Goal: Information Seeking & Learning: Learn about a topic

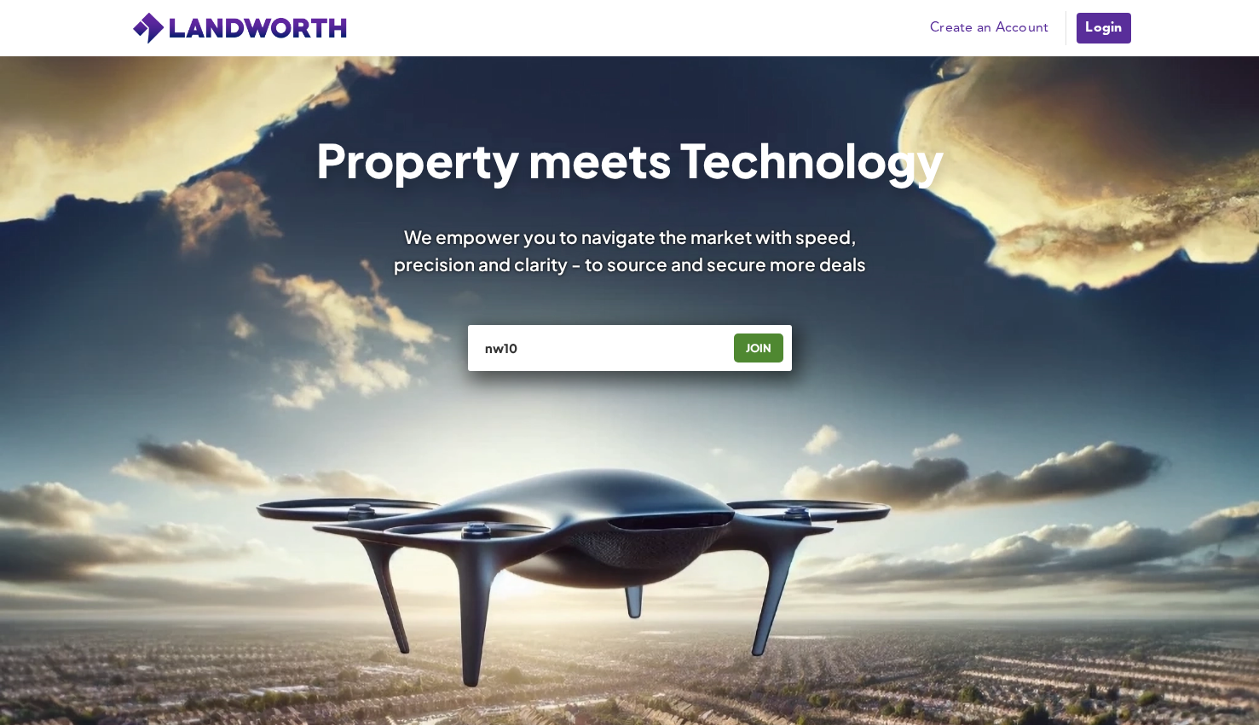
type input "nw10"
click at [1096, 31] on link "Login" at bounding box center [1103, 28] width 57 height 34
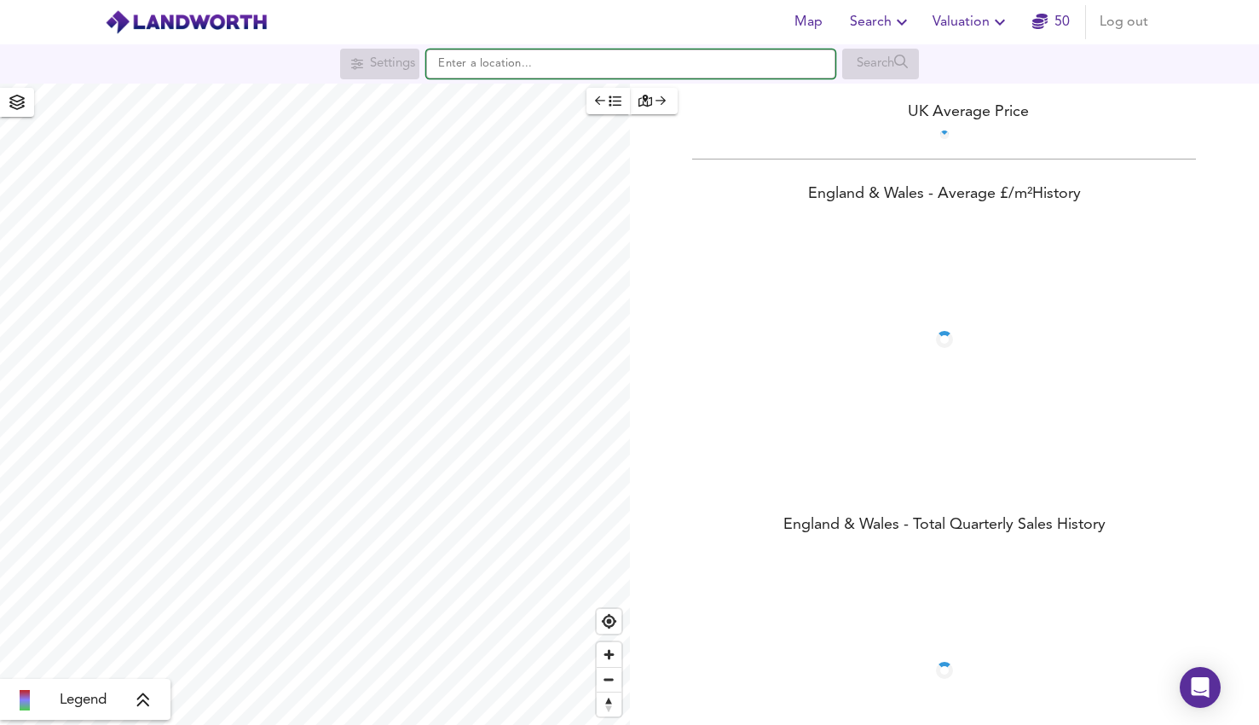
click at [547, 62] on input "text" at bounding box center [630, 63] width 409 height 29
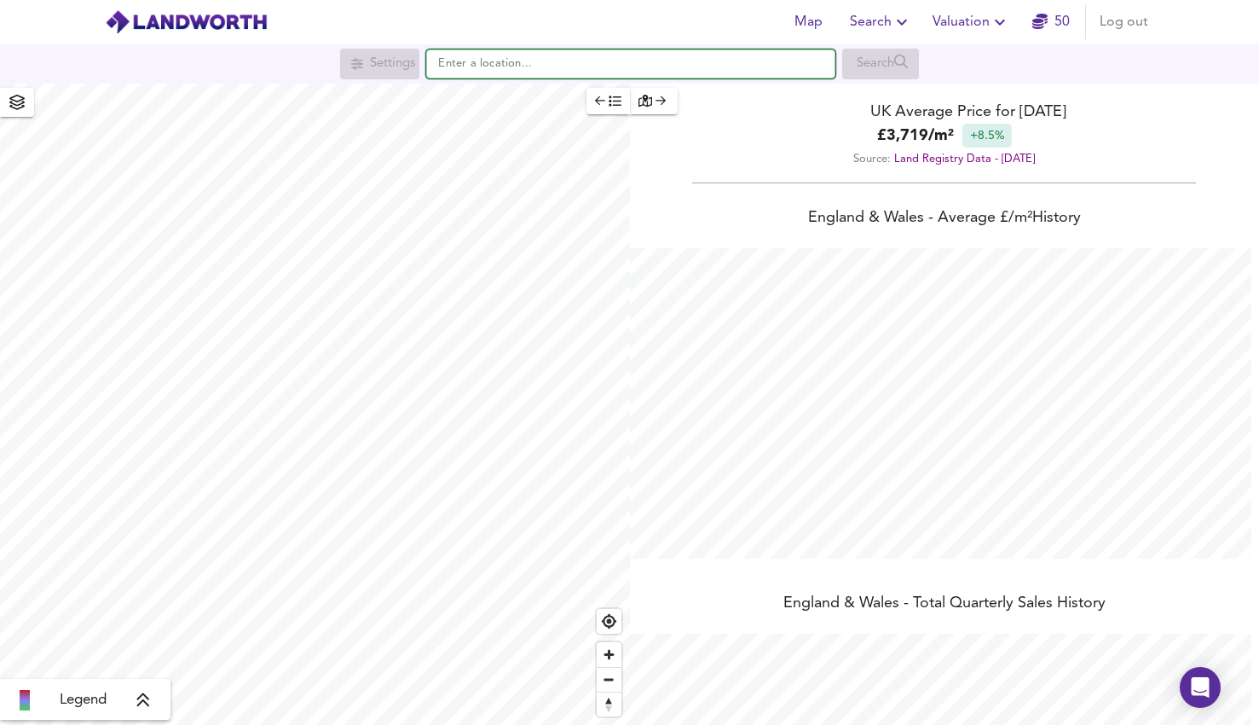
scroll to position [725, 1259]
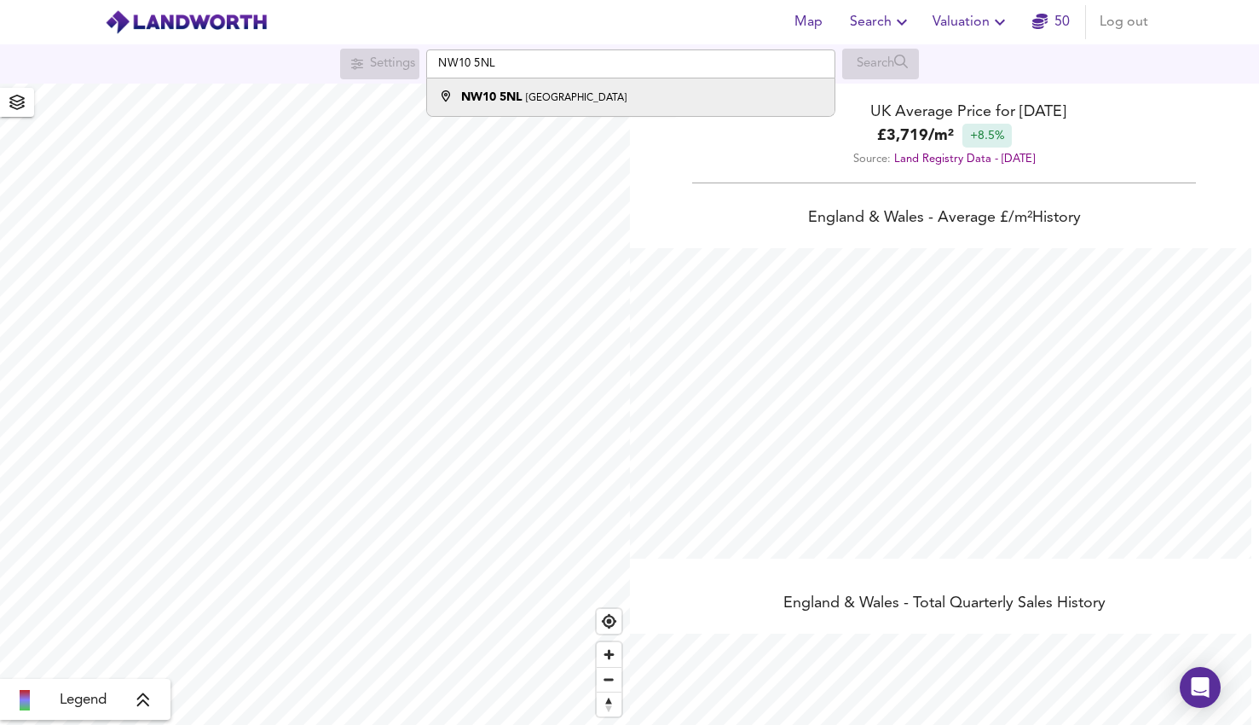
click at [609, 90] on div "NW10 5NL Harrow Road, London" at bounding box center [543, 97] width 165 height 17
type input "Harrow Road, London NW10 5NL"
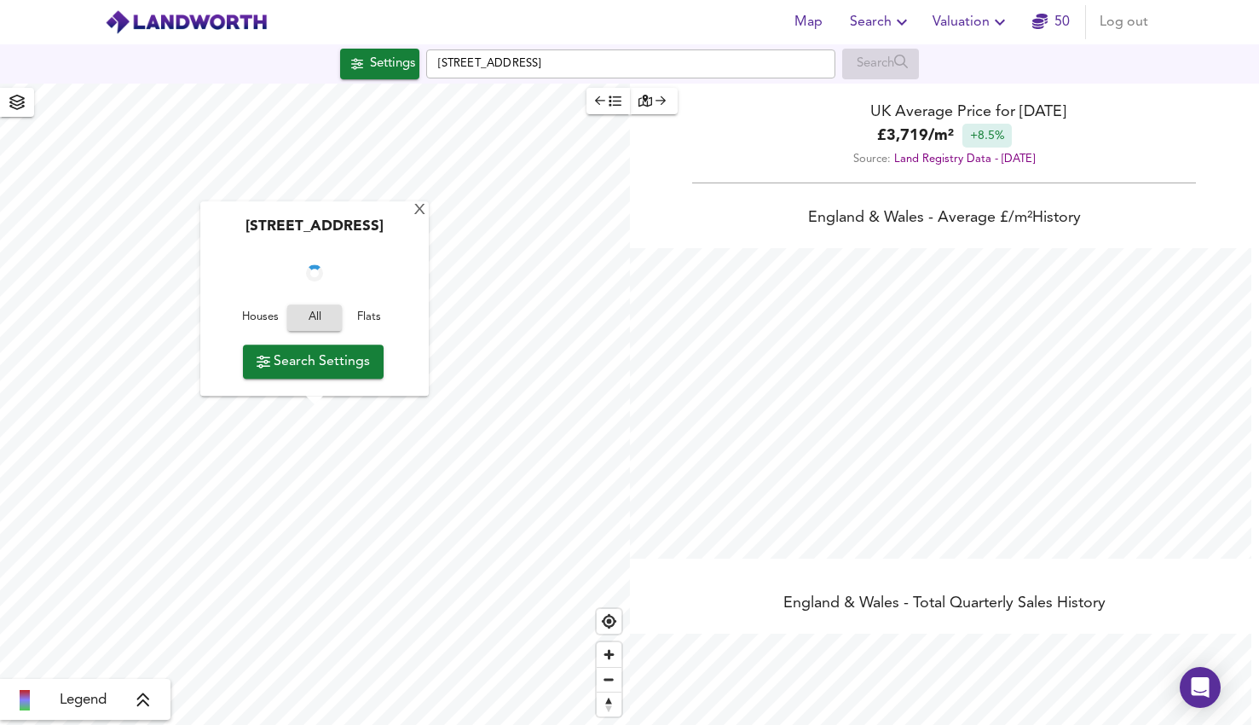
checkbox input "false"
checkbox input "true"
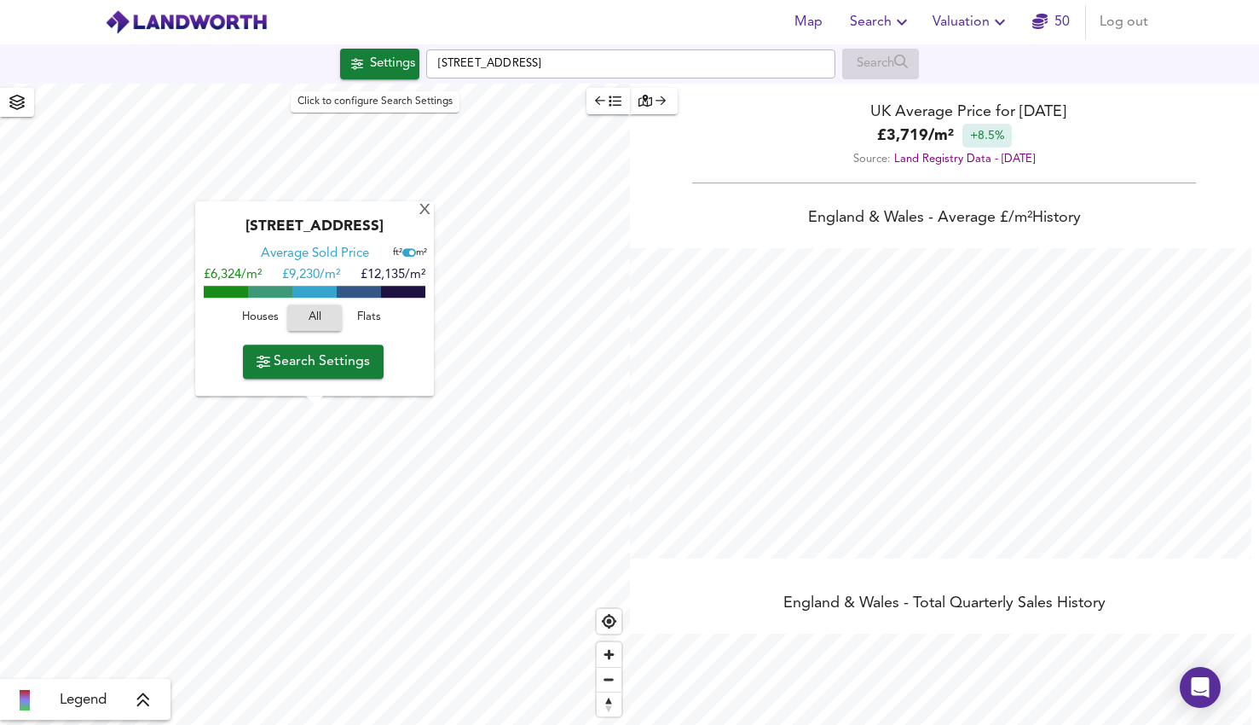
click at [391, 67] on div "Settings" at bounding box center [392, 64] width 45 height 22
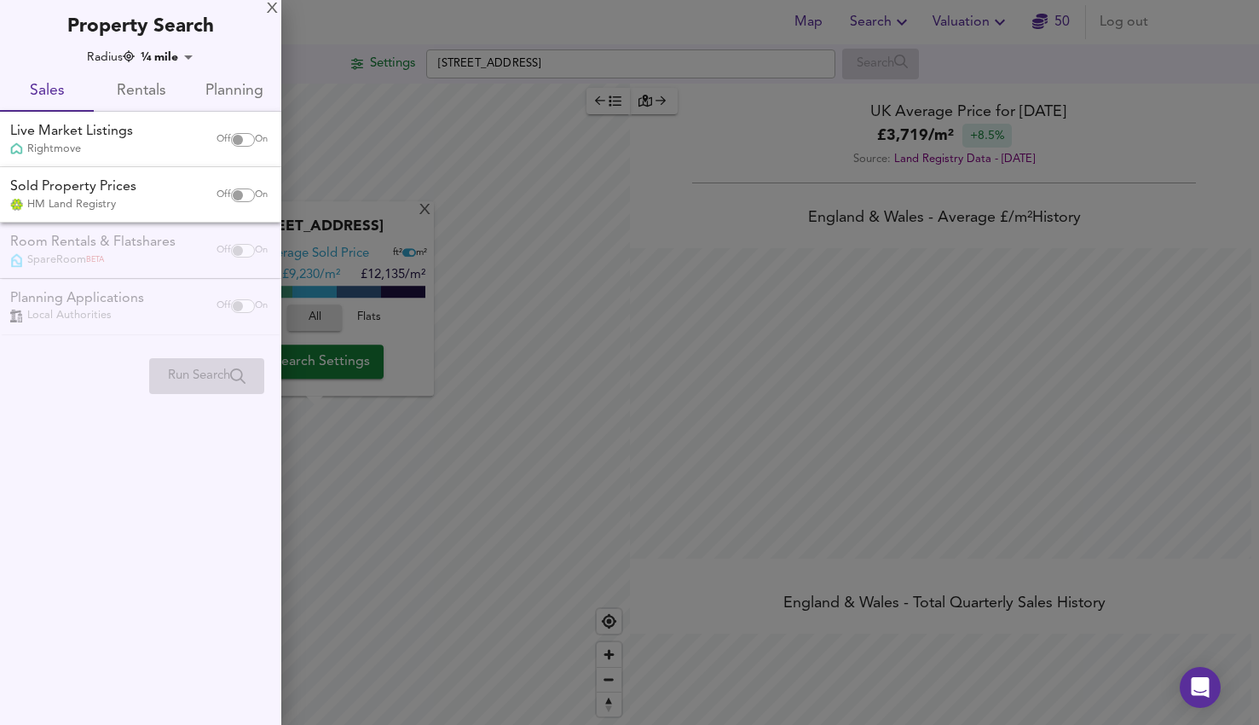
click at [246, 138] on input "checkbox" at bounding box center [237, 140] width 41 height 14
checkbox input "true"
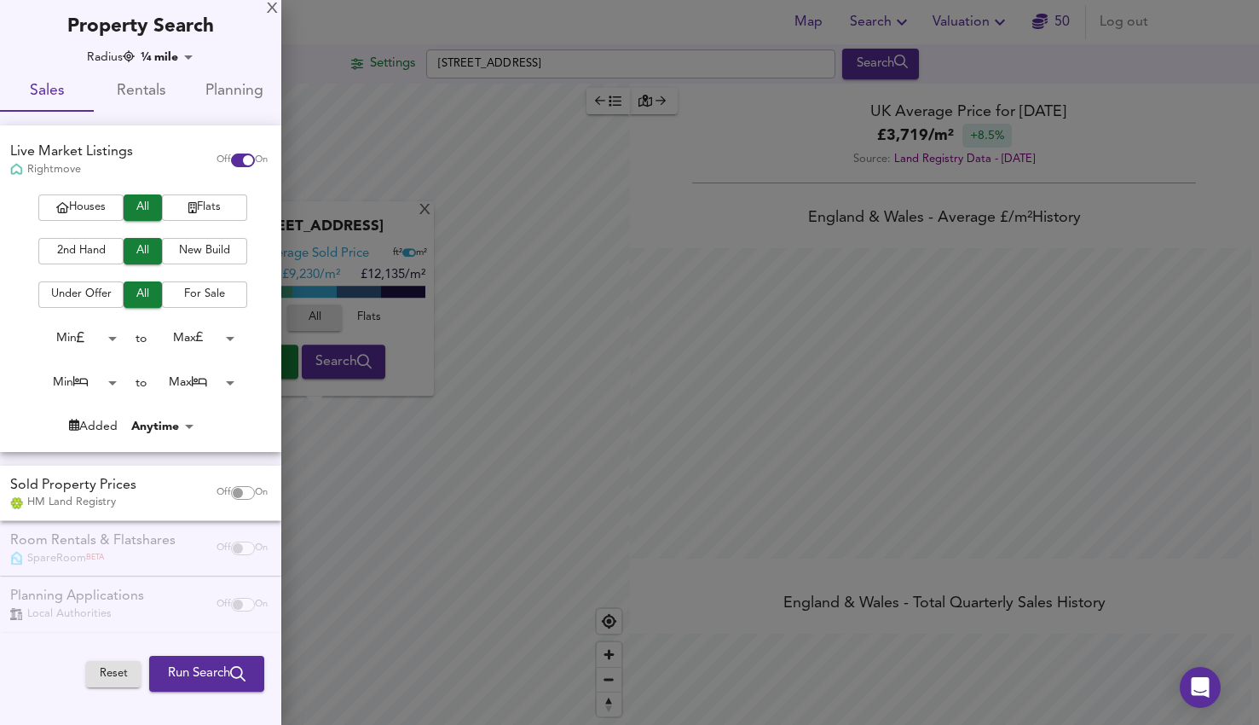
click at [110, 340] on body "Map Search Valuation 50 Log out Settings Harrow Road, London NW10 5NL Search X …" at bounding box center [629, 362] width 1259 height 725
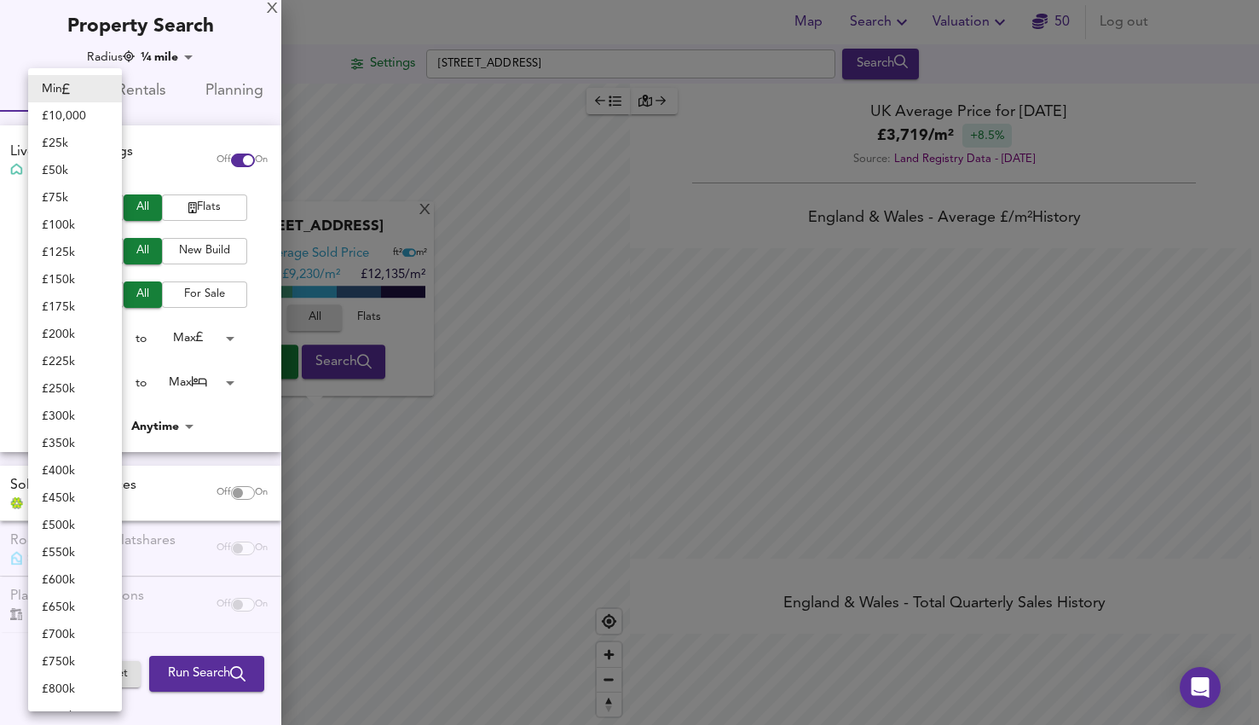
click at [130, 339] on div at bounding box center [629, 362] width 1259 height 725
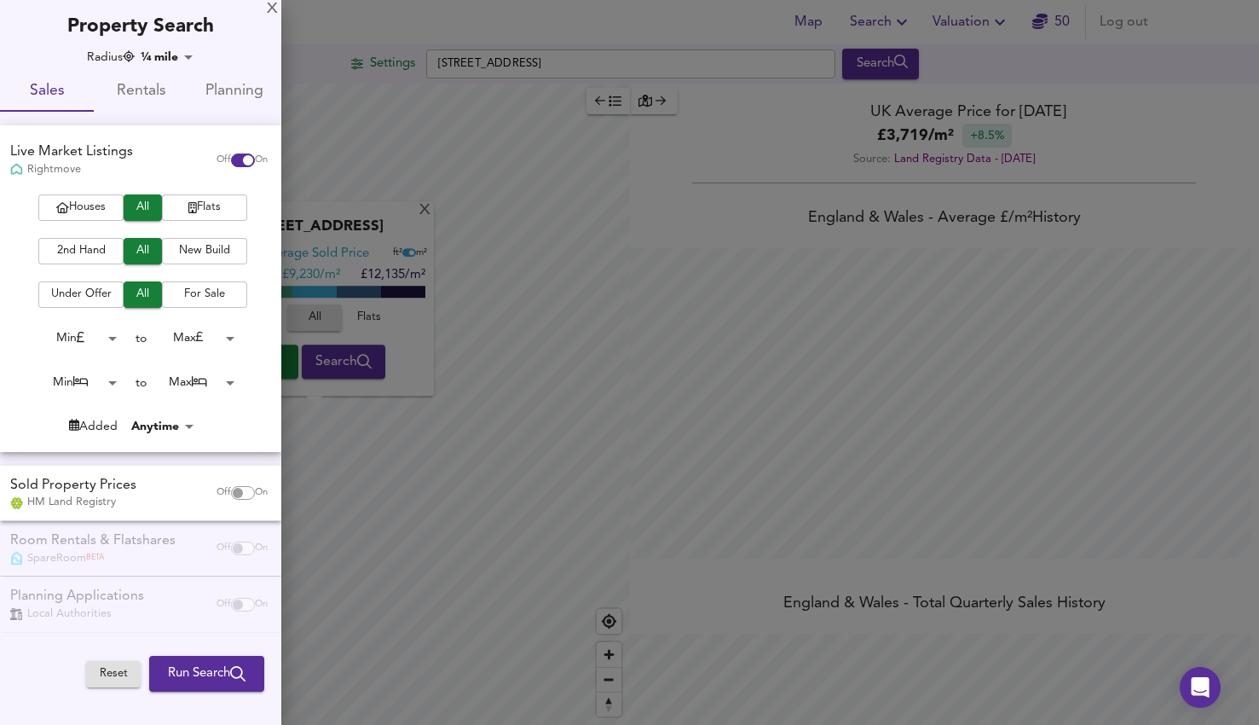
click at [109, 379] on body "Map Search Valuation 50 Log out Settings Harrow Road, London NW10 5NL Search X …" at bounding box center [629, 362] width 1259 height 725
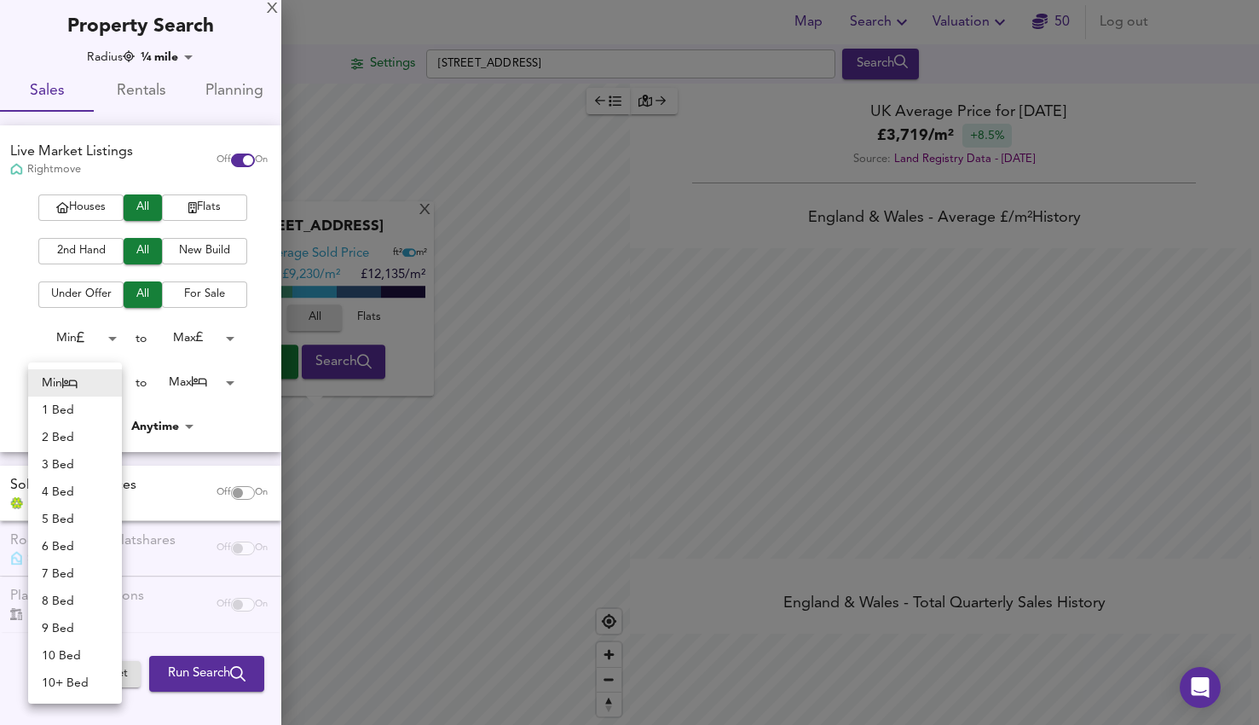
click at [92, 431] on li "2 Bed" at bounding box center [75, 437] width 94 height 27
type input "2"
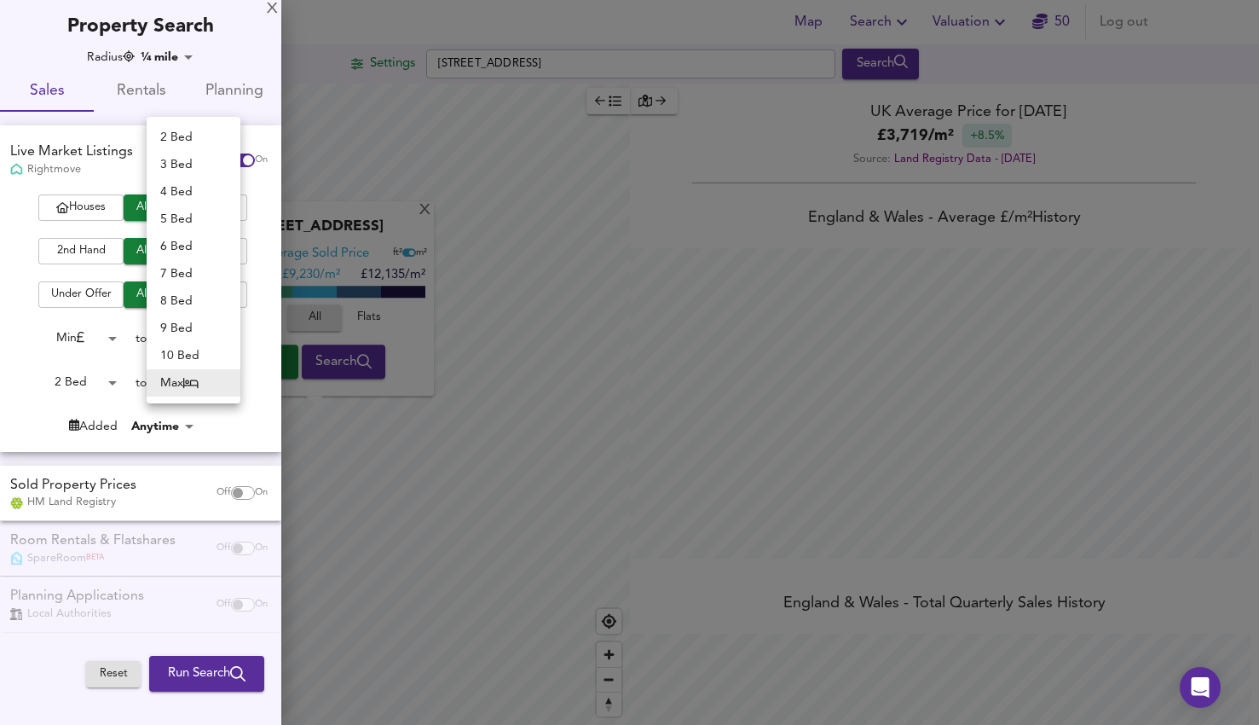
click at [217, 382] on body "Map Search Valuation 50 Log out Settings Harrow Road, London NW10 5NL Search X …" at bounding box center [629, 362] width 1259 height 725
click at [218, 139] on li "2 Bed" at bounding box center [194, 137] width 94 height 27
type input "2"
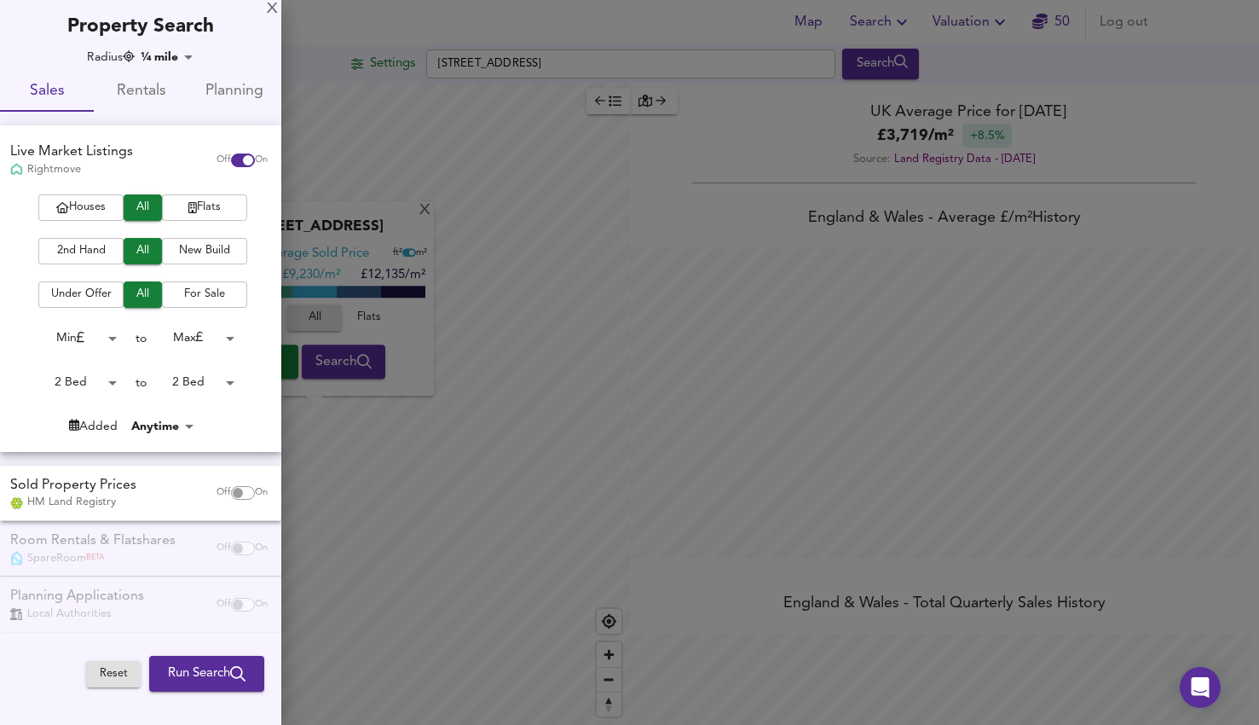
click at [213, 216] on span "Flats" at bounding box center [205, 208] width 68 height 20
click at [77, 286] on span "Under Offer" at bounding box center [81, 295] width 68 height 20
click at [243, 497] on input "checkbox" at bounding box center [237, 493] width 41 height 14
checkbox input "true"
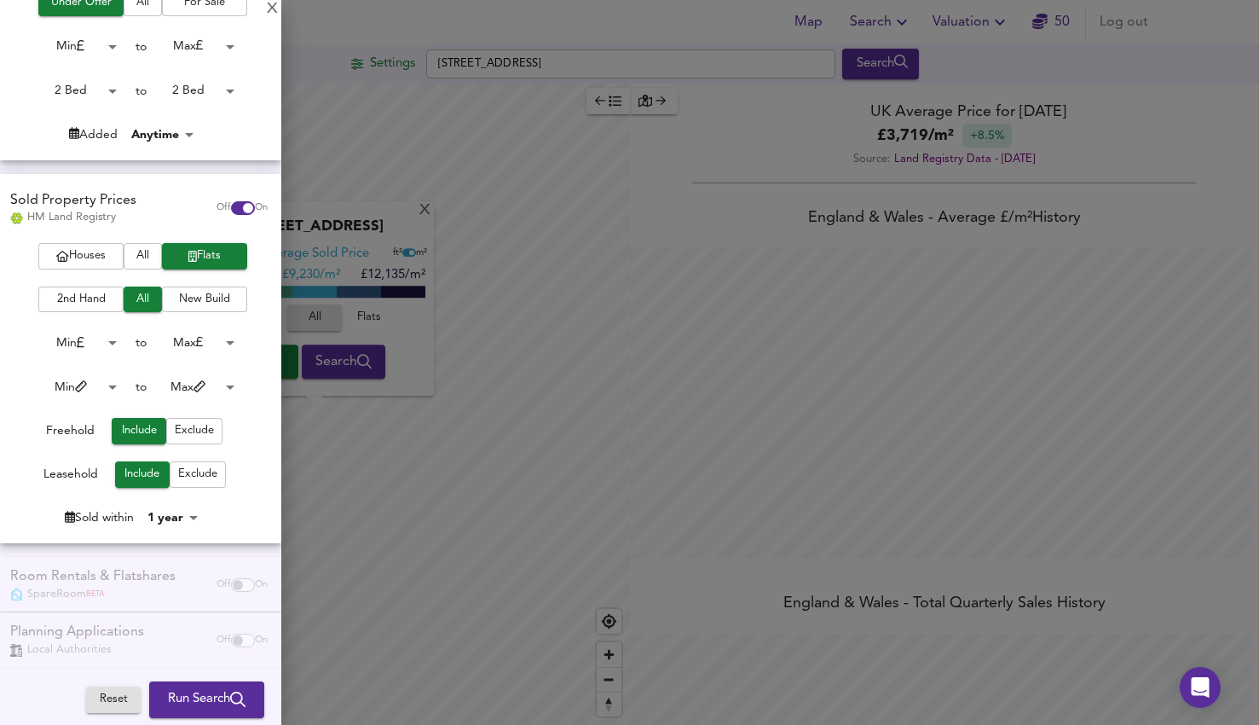
scroll to position [301, 0]
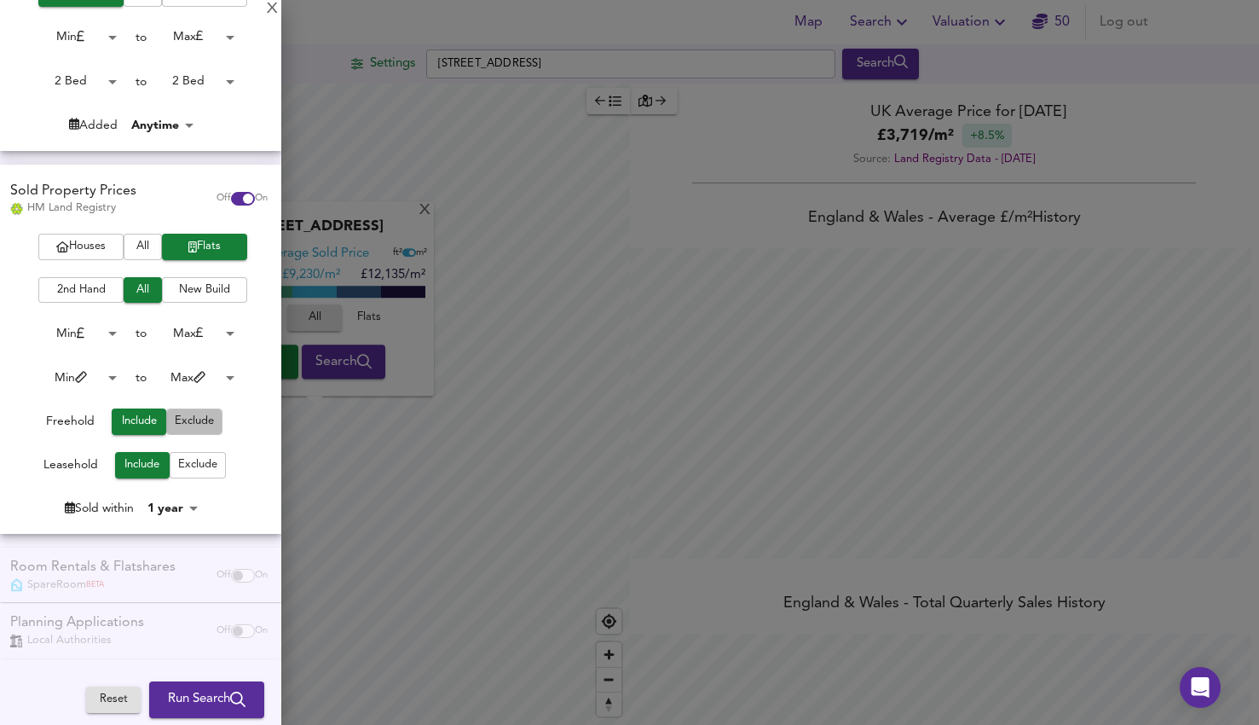
click at [187, 429] on span "Exclude" at bounding box center [194, 422] width 39 height 20
click at [191, 692] on span "Run Search" at bounding box center [207, 700] width 78 height 22
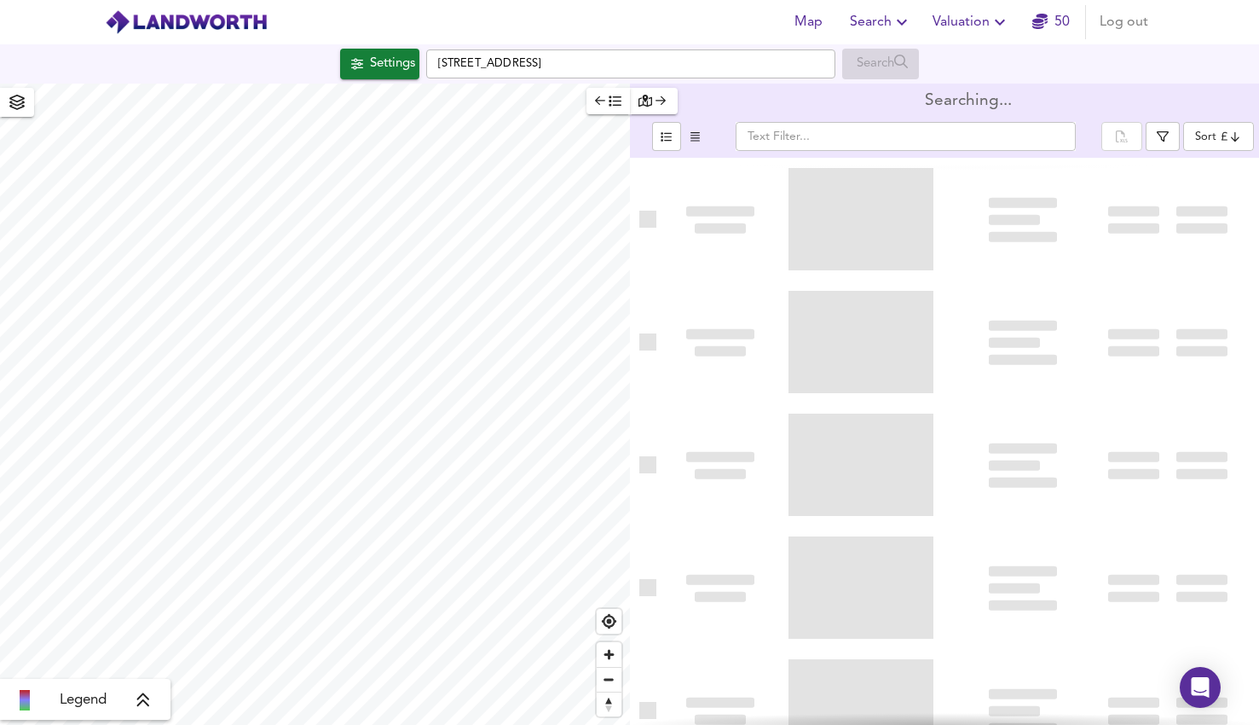
type input "bestdeal"
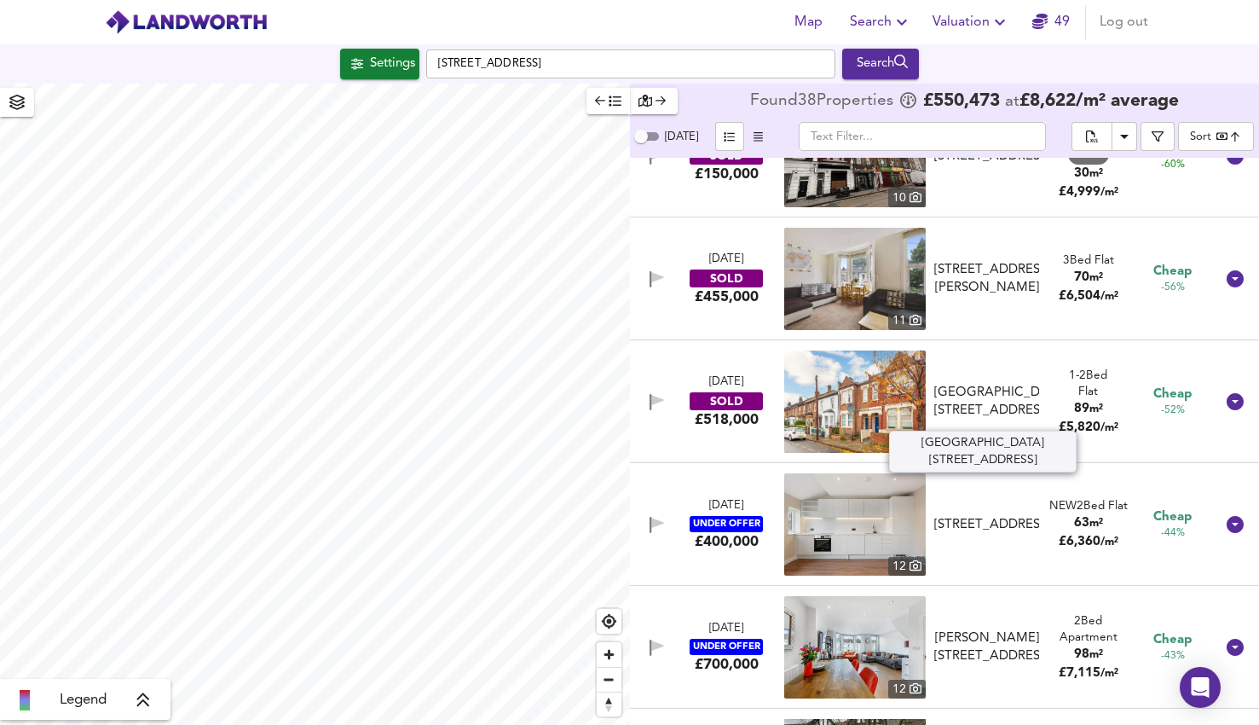
scroll to position [188, 0]
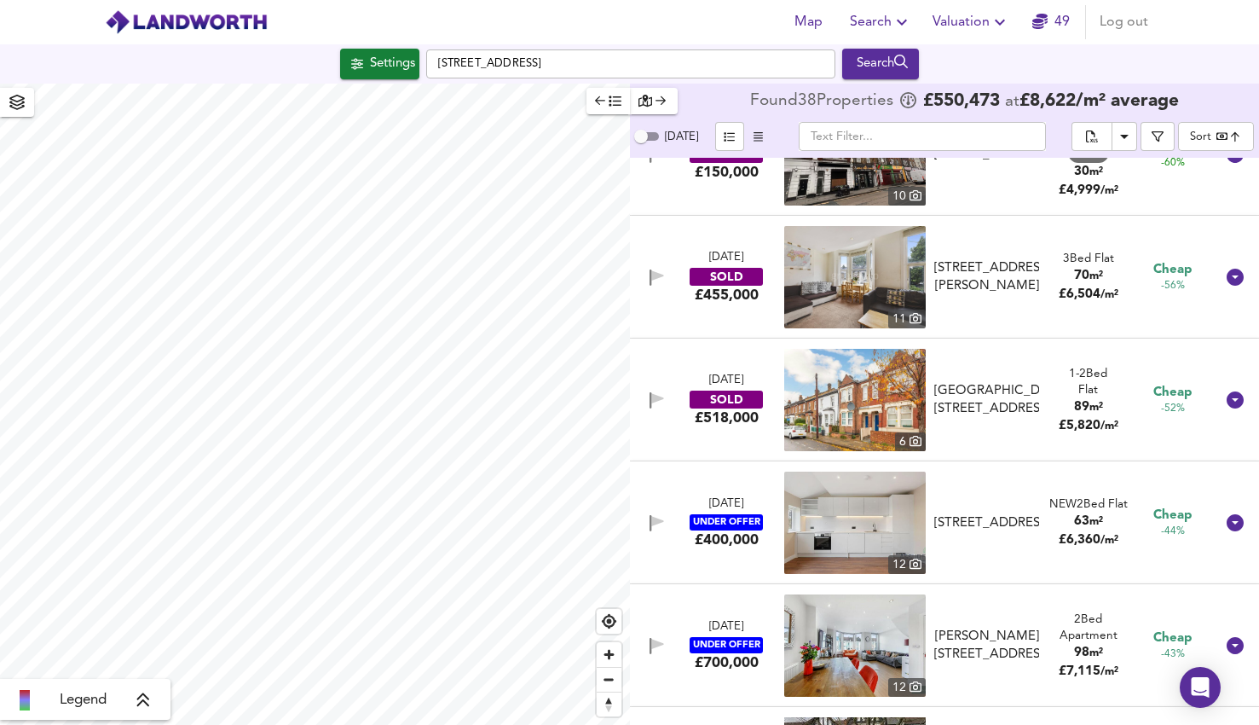
click at [827, 512] on img at bounding box center [855, 522] width 142 height 102
